Goal: Use online tool/utility: Utilize a website feature to perform a specific function

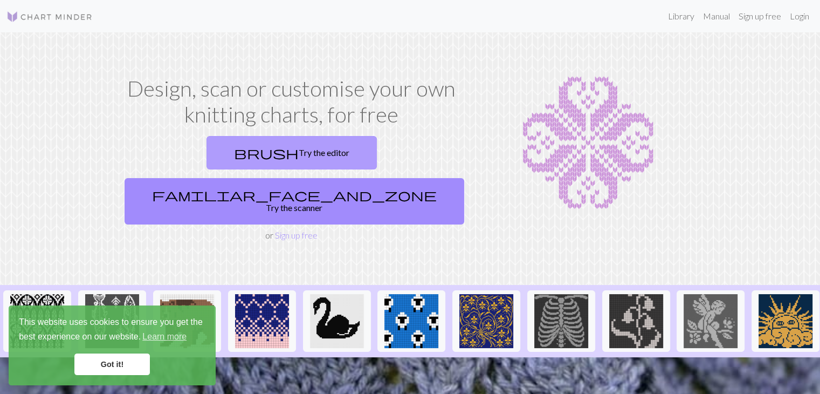
click at [221, 152] on link "brush Try the editor" at bounding box center [291, 152] width 170 height 33
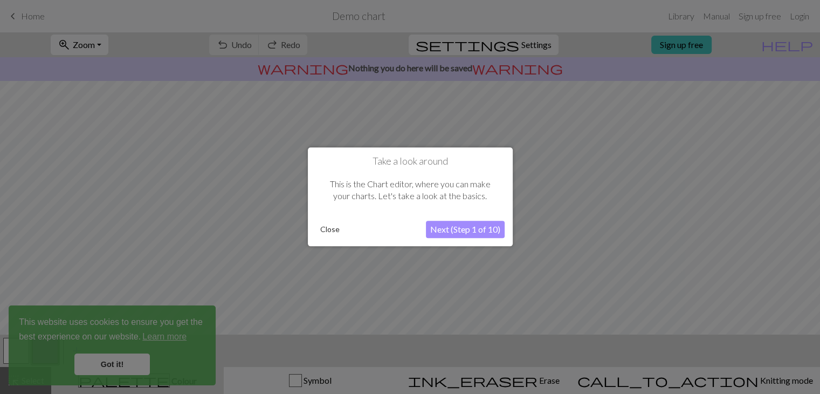
click at [452, 231] on button "Next (Step 1 of 10)" at bounding box center [465, 229] width 79 height 17
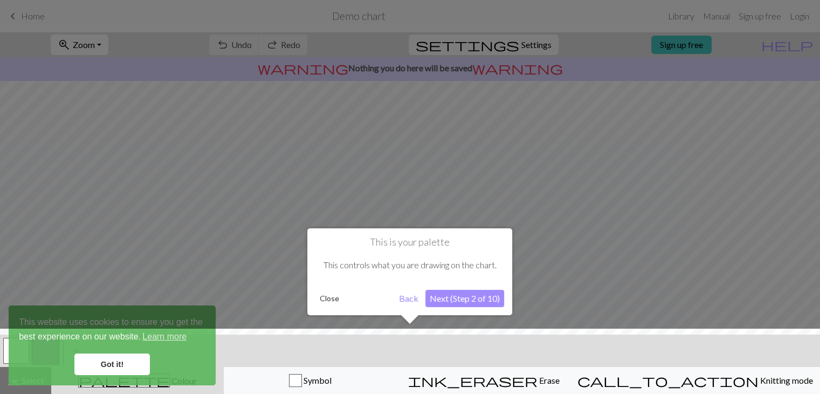
click at [105, 363] on div at bounding box center [410, 363] width 831 height 70
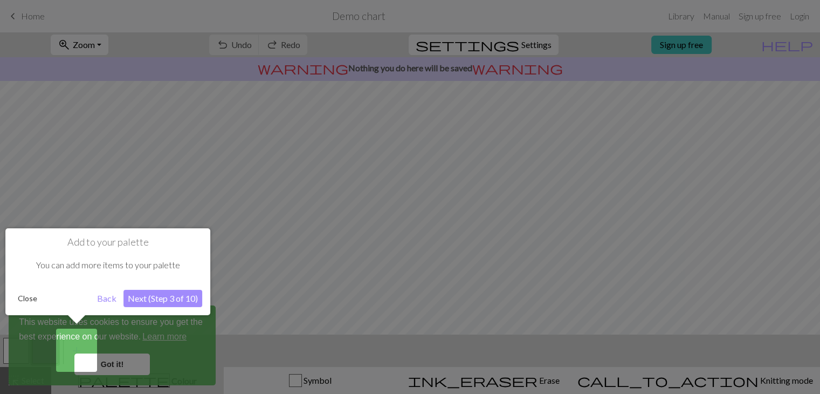
click at [108, 297] on button "Back" at bounding box center [107, 298] width 28 height 17
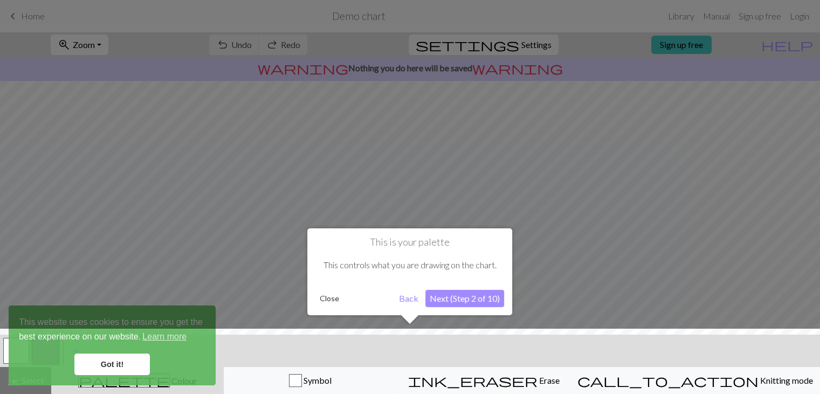
click at [129, 362] on div at bounding box center [410, 363] width 831 height 70
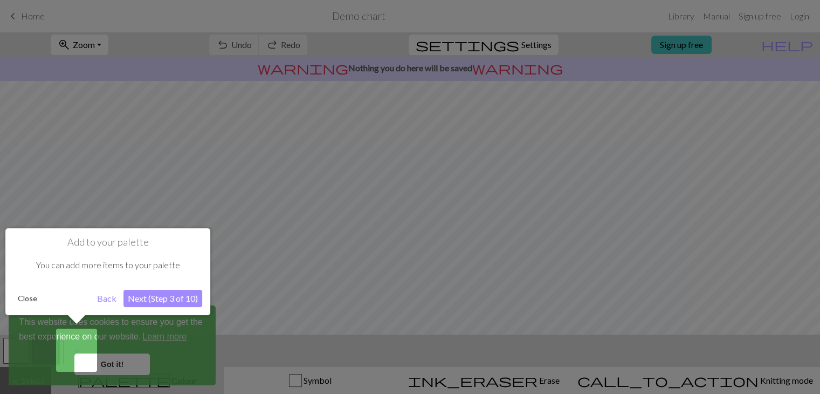
click at [106, 302] on button "Back" at bounding box center [107, 298] width 28 height 17
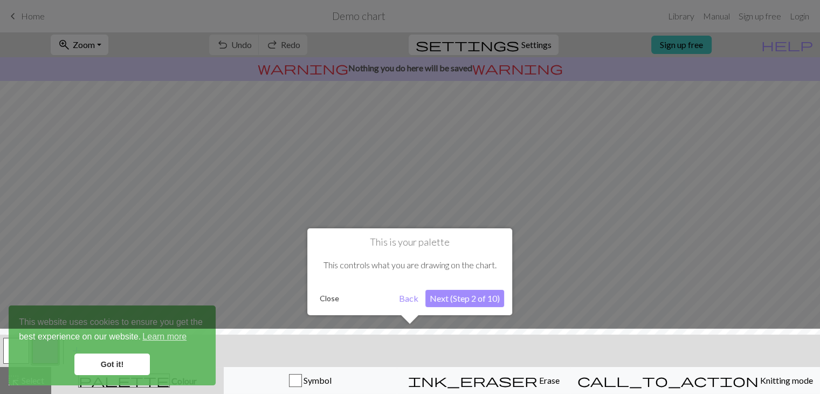
click at [456, 298] on button "Next (Step 2 of 10)" at bounding box center [464, 298] width 79 height 17
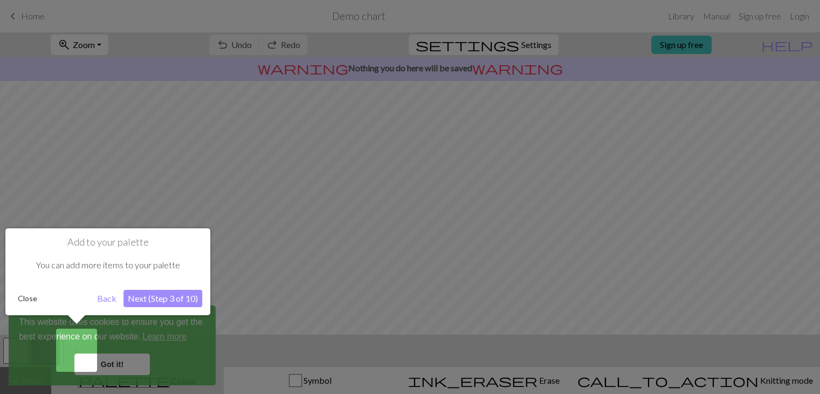
click at [160, 295] on button "Next (Step 3 of 10)" at bounding box center [162, 298] width 79 height 17
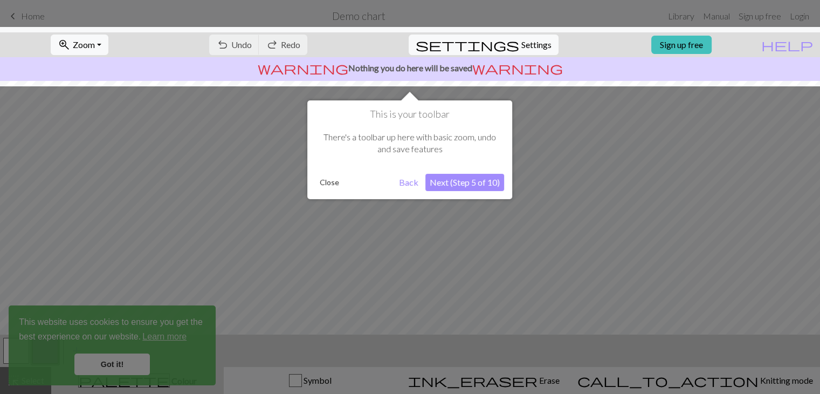
click at [477, 182] on button "Next (Step 5 of 10)" at bounding box center [464, 182] width 79 height 17
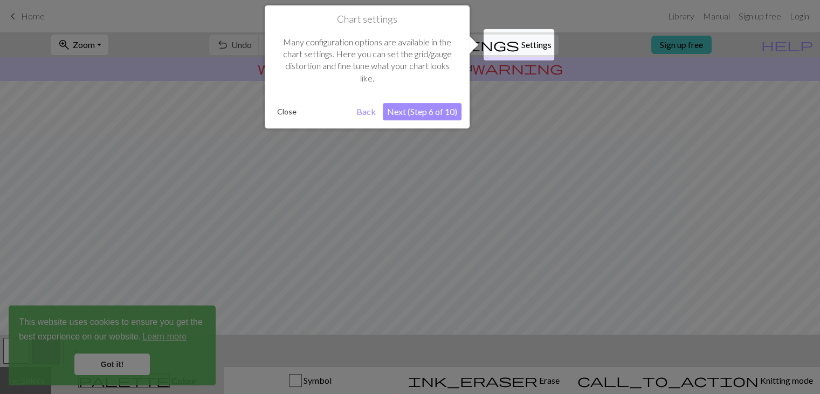
click at [432, 107] on button "Next (Step 6 of 10)" at bounding box center [422, 111] width 79 height 17
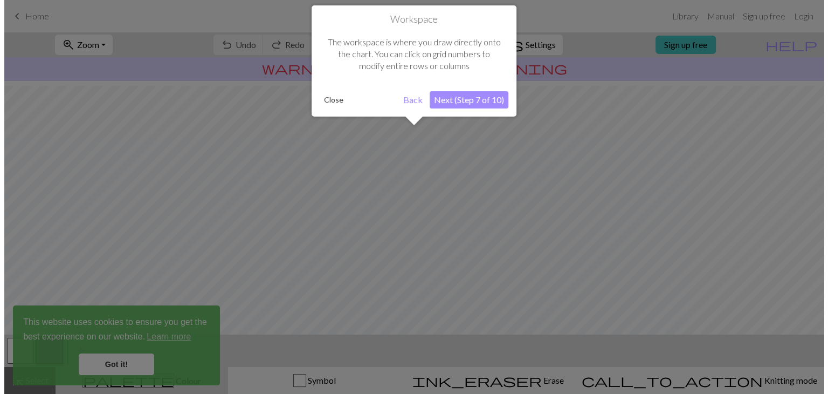
scroll to position [64, 0]
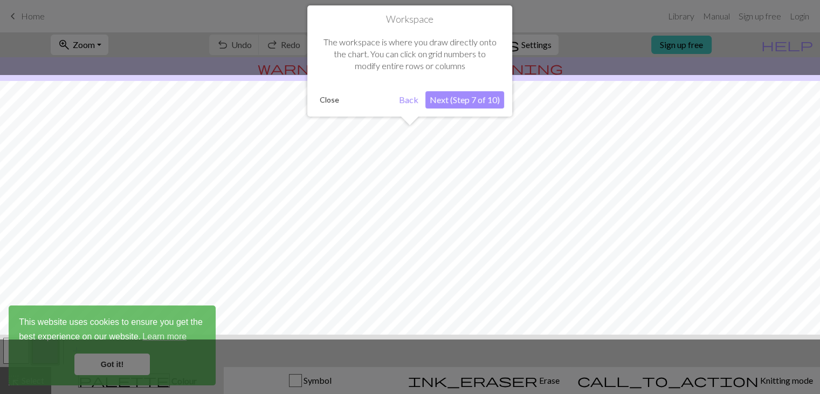
click at [451, 102] on button "Next (Step 7 of 10)" at bounding box center [464, 99] width 79 height 17
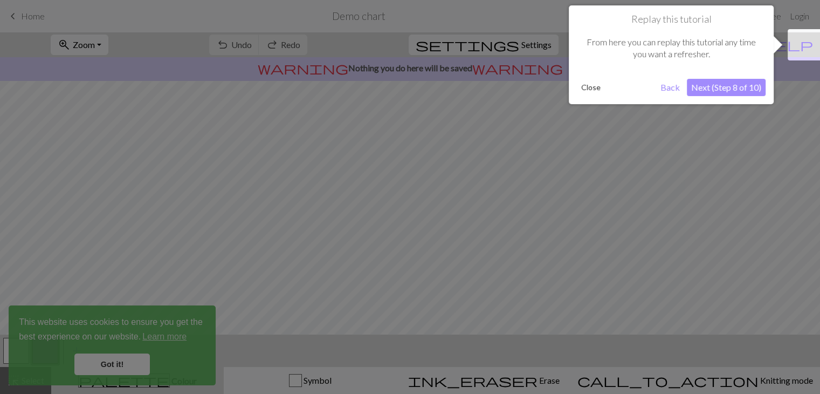
click at [710, 89] on button "Next (Step 8 of 10)" at bounding box center [726, 87] width 79 height 17
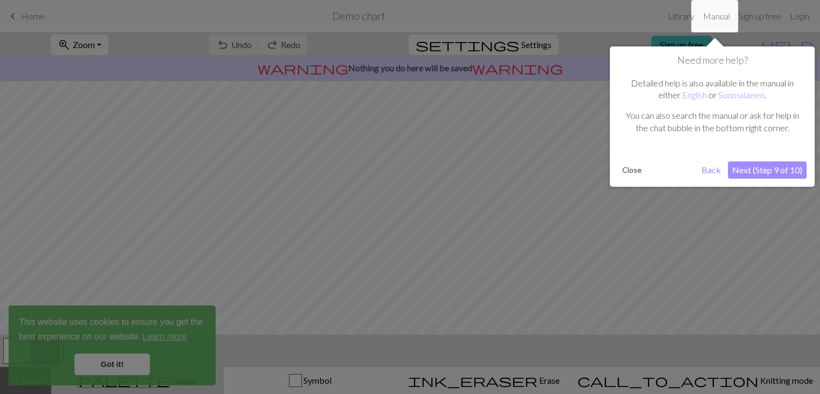
click at [765, 168] on button "Next (Step 9 of 10)" at bounding box center [767, 169] width 79 height 17
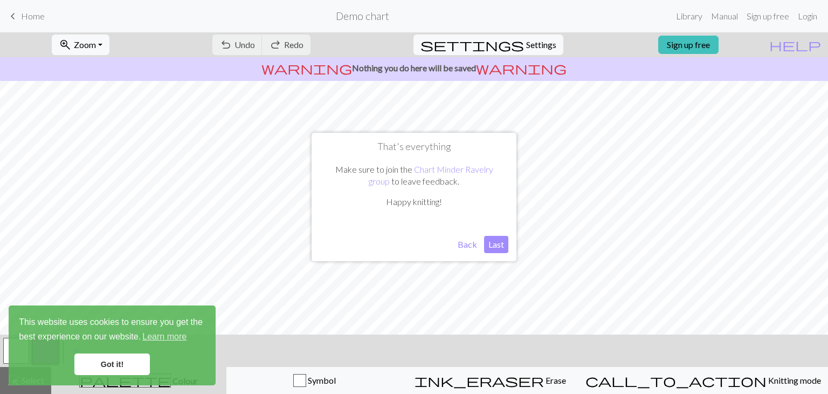
click at [105, 366] on link "Got it!" at bounding box center [111, 364] width 75 height 22
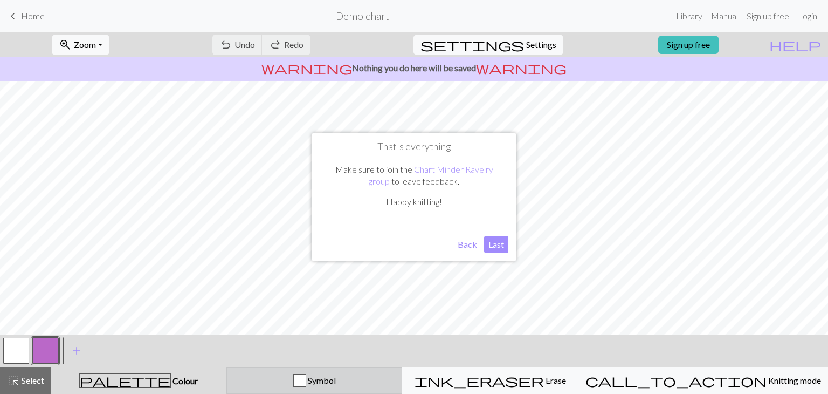
click at [356, 385] on div "Symbol" at bounding box center [314, 380] width 162 height 13
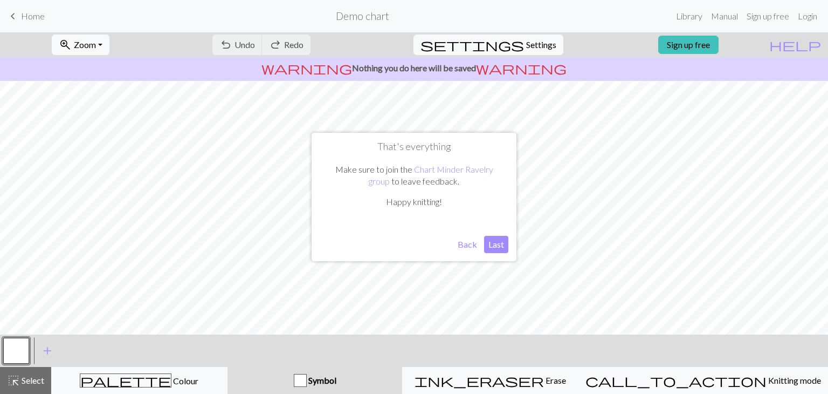
click at [494, 238] on button "Last" at bounding box center [496, 244] width 24 height 17
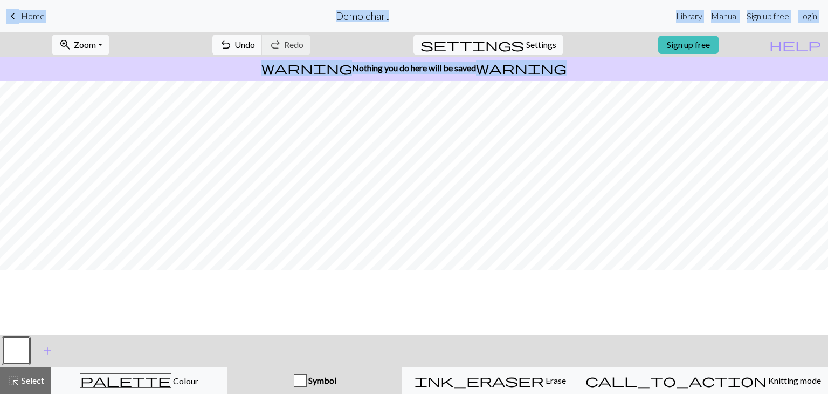
scroll to position [0, 0]
drag, startPoint x: 179, startPoint y: 75, endPoint x: 102, endPoint y: 44, distance: 83.2
click at [96, 44] on span "Zoom" at bounding box center [85, 44] width 22 height 10
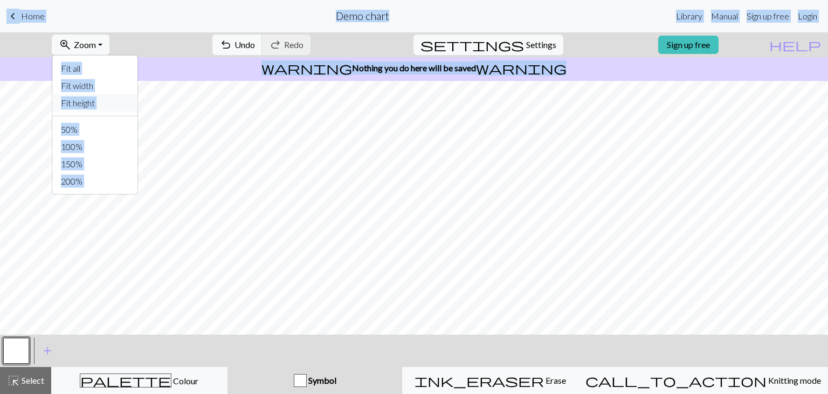
click at [101, 102] on button "Fit height" at bounding box center [94, 102] width 85 height 17
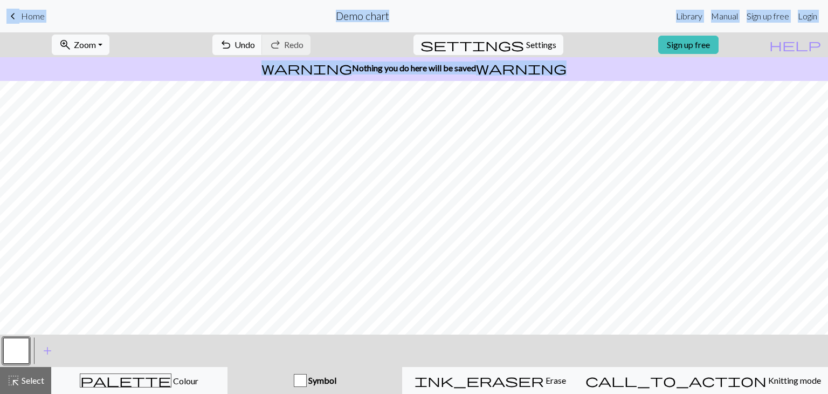
click at [13, 348] on button "button" at bounding box center [16, 351] width 26 height 26
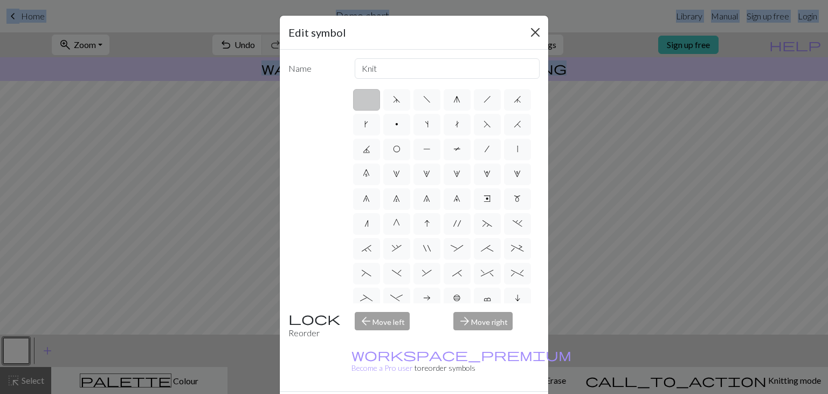
click at [536, 31] on button "Close" at bounding box center [535, 32] width 17 height 17
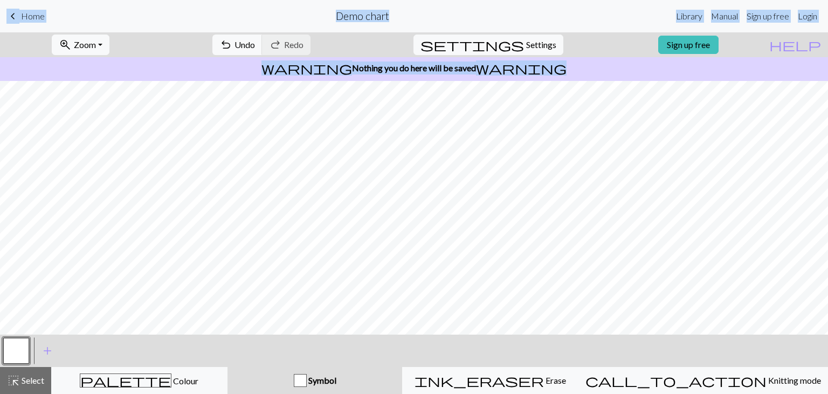
click at [15, 347] on button "button" at bounding box center [16, 351] width 26 height 26
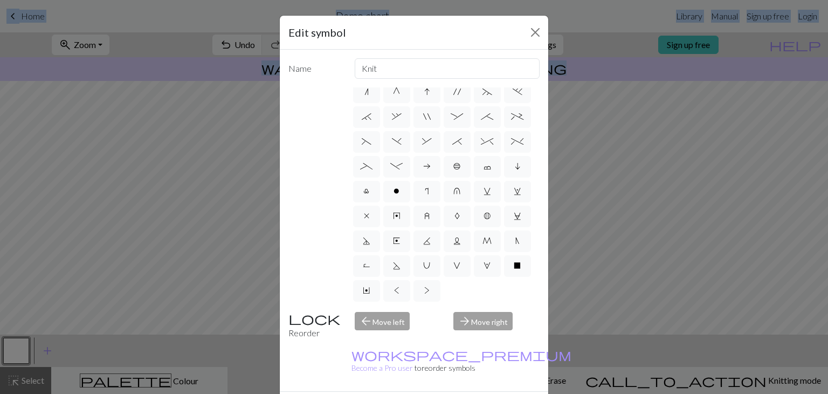
scroll to position [206, 0]
click at [531, 30] on button "Close" at bounding box center [535, 32] width 17 height 17
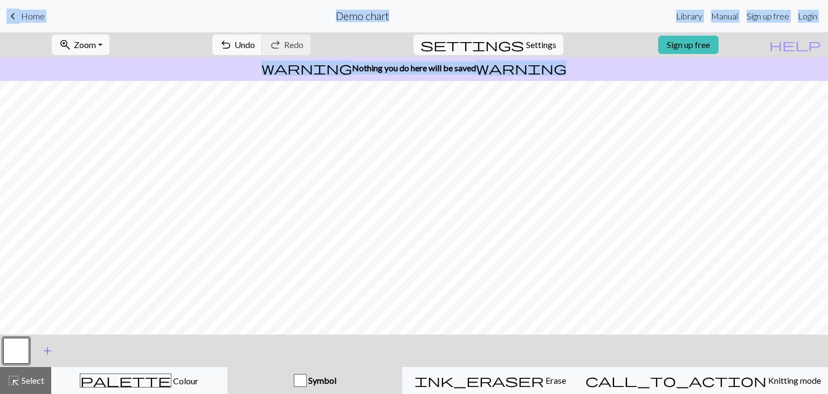
click at [52, 354] on span "add" at bounding box center [47, 350] width 13 height 15
click at [52, 354] on button "button" at bounding box center [45, 351] width 26 height 26
click at [44, 355] on button "button" at bounding box center [45, 351] width 26 height 26
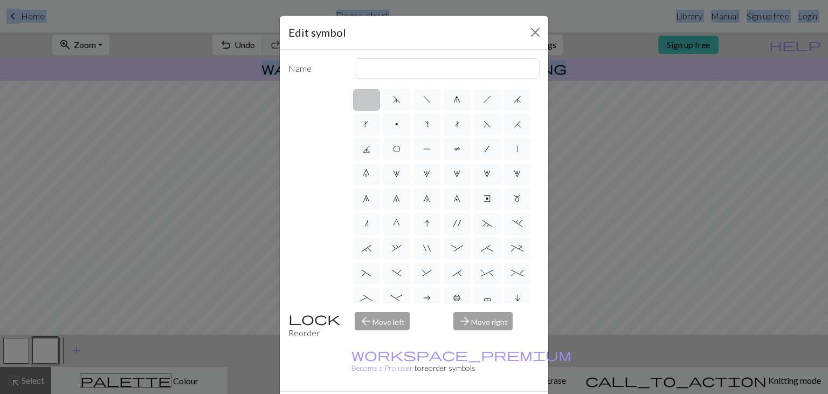
click at [44, 355] on div "Edit symbol Name d f g h j k p s t F H J O P T / | 0 1 2 3 4 5 6 7 8 9 e m n G …" at bounding box center [414, 197] width 828 height 394
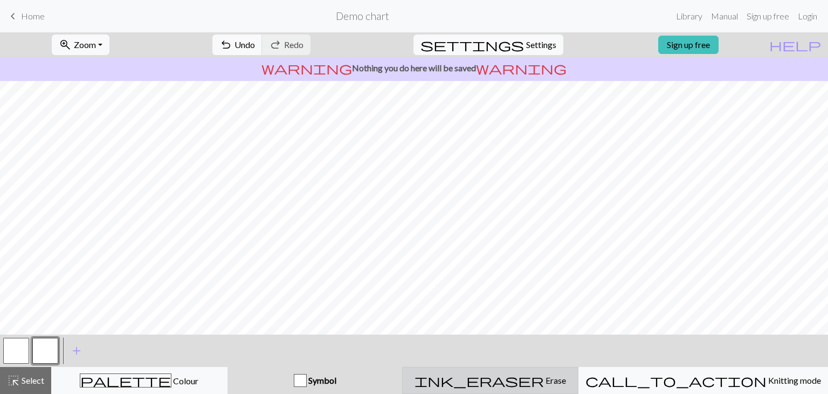
click at [528, 381] on span "ink_eraser" at bounding box center [479, 380] width 129 height 15
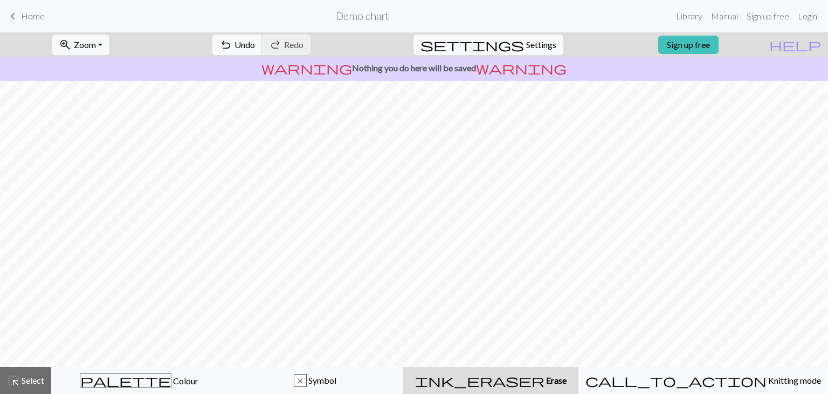
click at [528, 381] on span "ink_eraser" at bounding box center [479, 380] width 129 height 15
click at [255, 49] on span "Undo" at bounding box center [245, 44] width 20 height 10
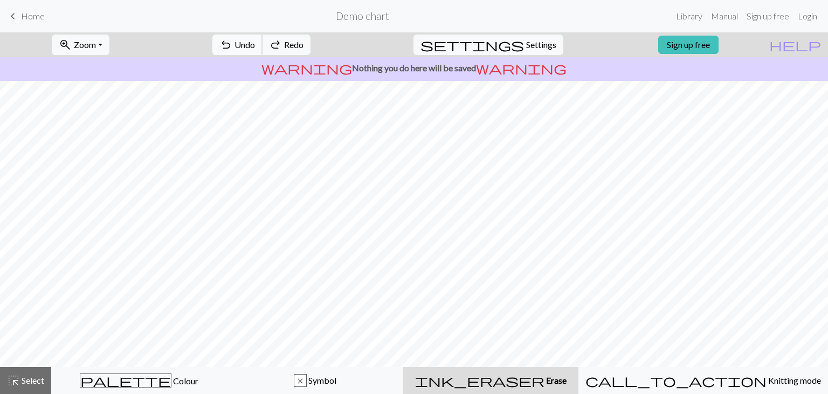
click at [255, 49] on span "Undo" at bounding box center [245, 44] width 20 height 10
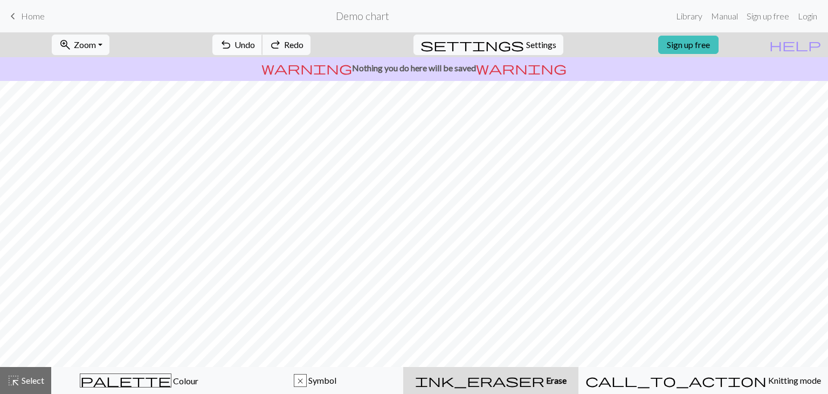
click at [255, 49] on span "Undo" at bounding box center [245, 44] width 20 height 10
click at [548, 45] on button "settings Settings" at bounding box center [489, 45] width 150 height 20
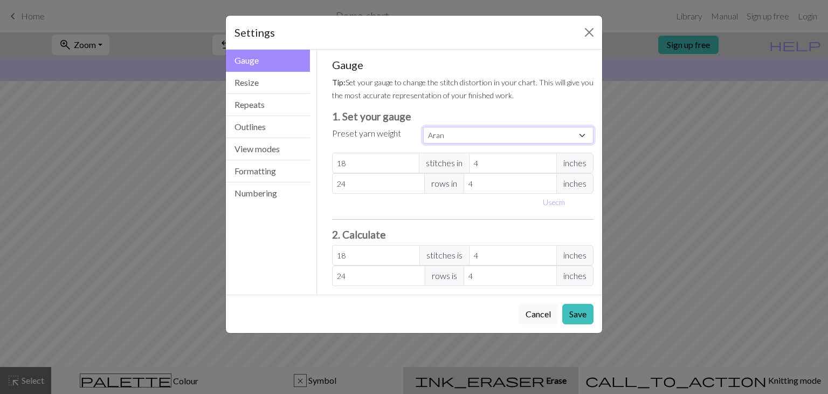
click at [492, 137] on select "Custom Square Lace Light Fingering Fingering Sport Double knit Worsted Aran Bul…" at bounding box center [508, 135] width 170 height 17
select select "worsted"
click at [423, 127] on select "Custom Square Lace Light Fingering Fingering Sport Double knit Worsted Aran Bul…" at bounding box center [508, 135] width 170 height 17
type input "20"
type input "26"
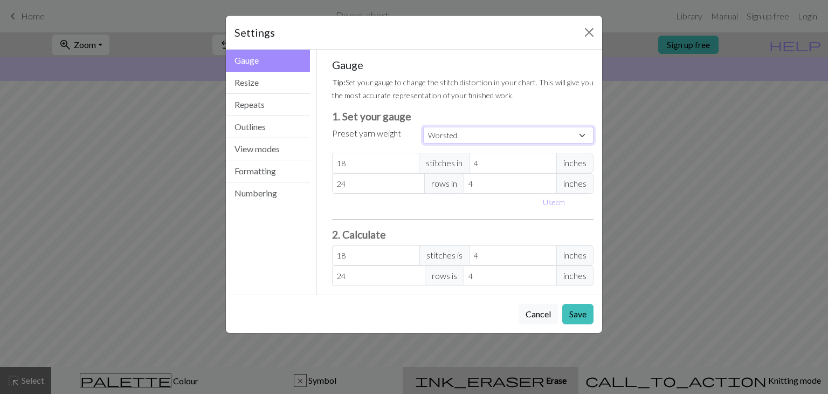
type input "20"
type input "26"
click at [276, 125] on button "Outlines" at bounding box center [268, 127] width 84 height 22
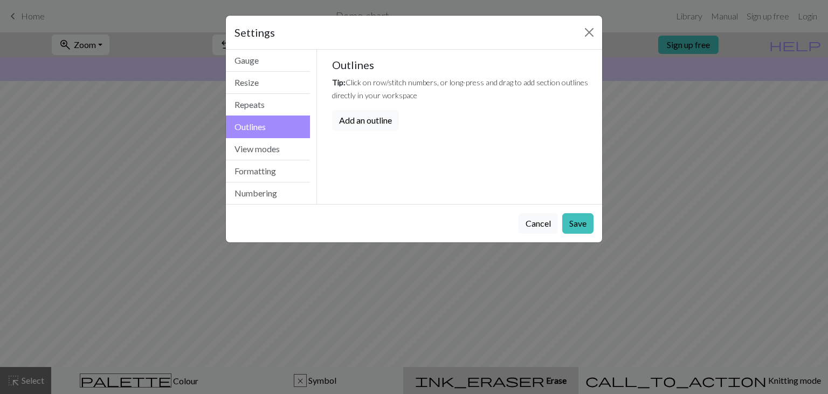
click at [357, 118] on button "Add an outline" at bounding box center [365, 120] width 67 height 20
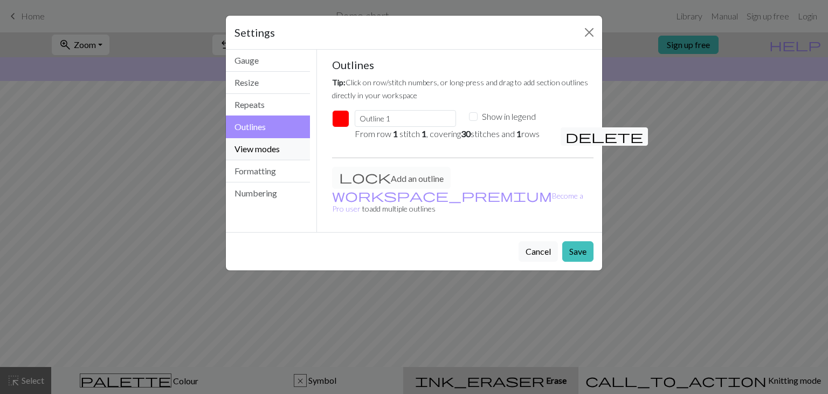
click at [267, 156] on button "View modes" at bounding box center [268, 149] width 84 height 22
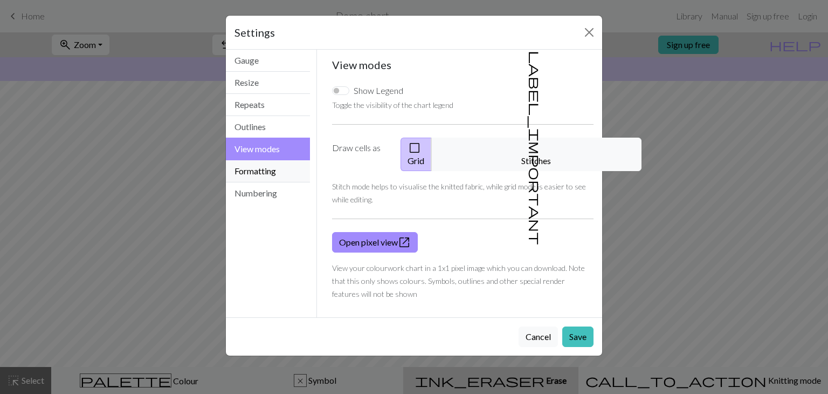
click at [286, 177] on button "Formatting" at bounding box center [268, 171] width 84 height 22
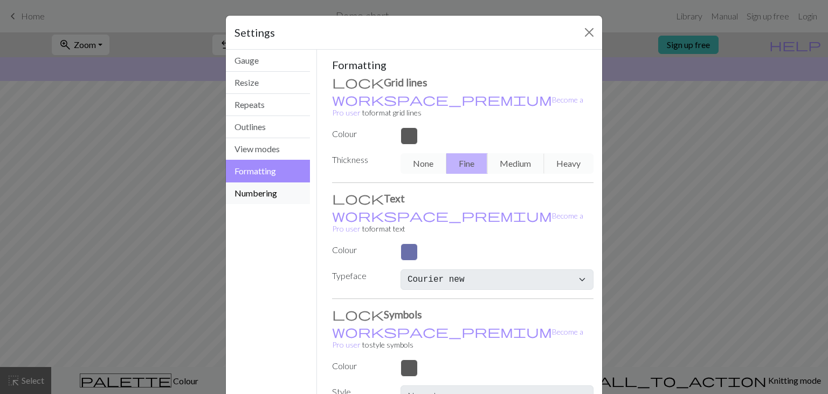
click at [279, 195] on button "Numbering" at bounding box center [268, 193] width 84 height 22
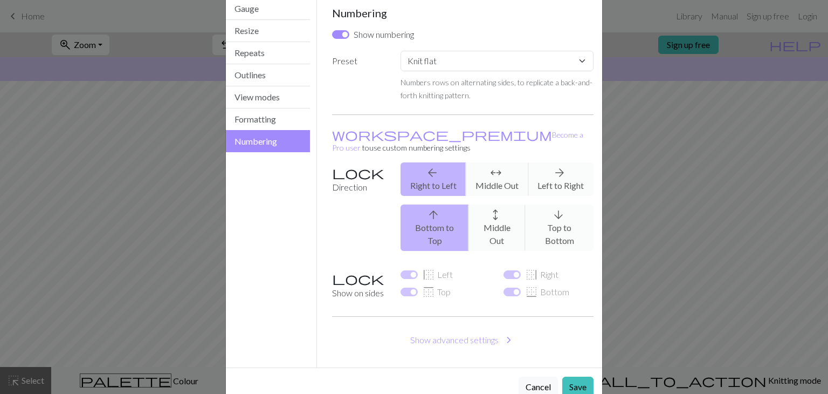
scroll to position [0, 0]
